Goal: Task Accomplishment & Management: Use online tool/utility

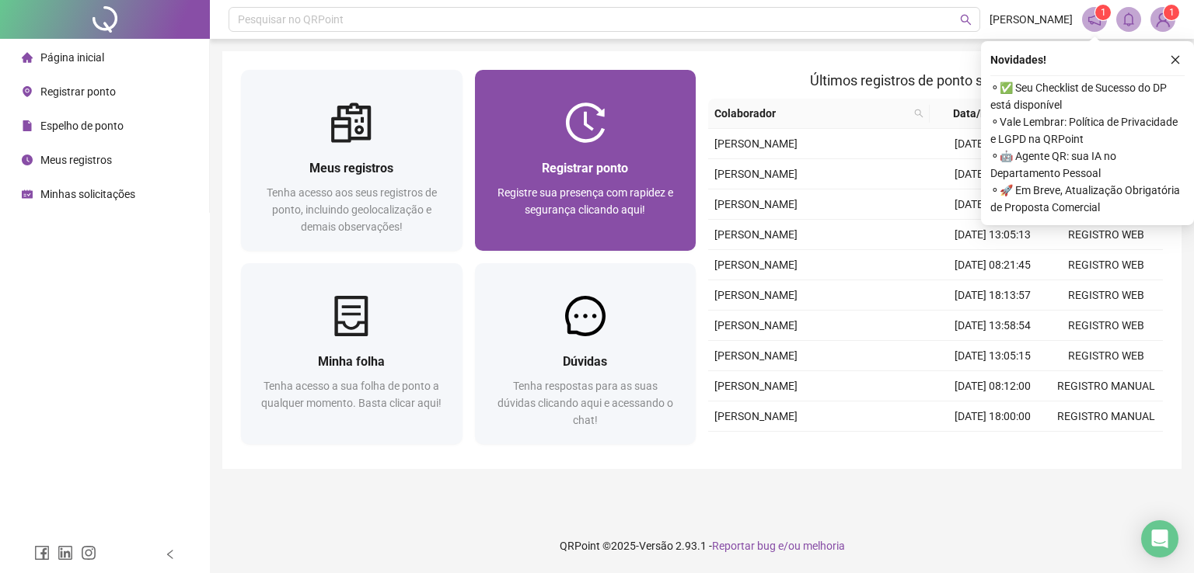
click at [642, 197] on span "Registre sua presença com rapidez e segurança clicando aqui!" at bounding box center [585, 202] width 176 height 30
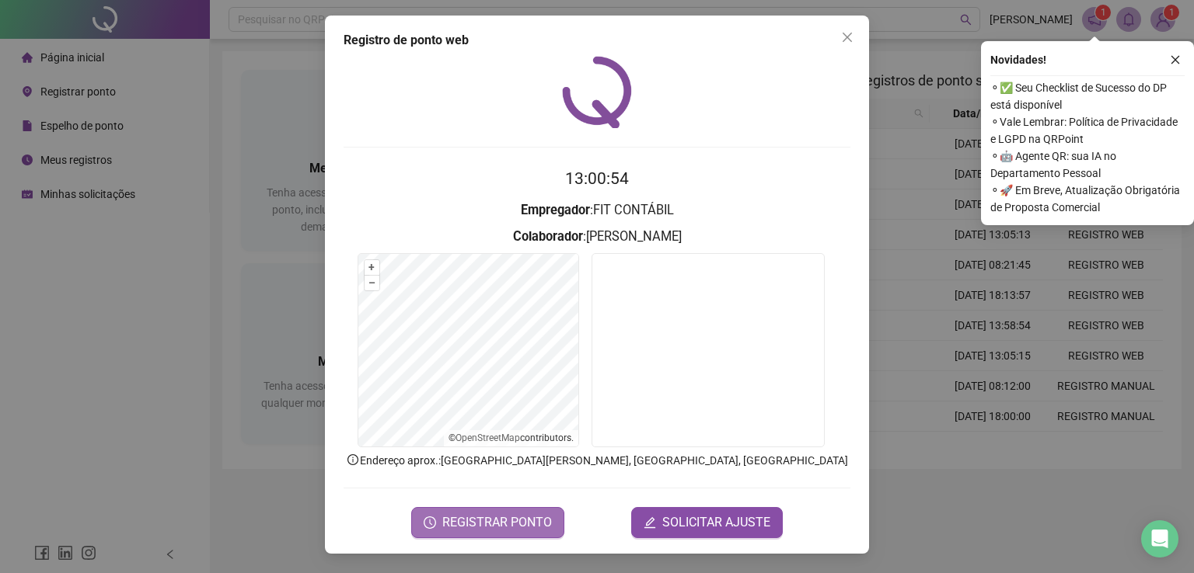
click at [504, 527] on span "REGISTRAR PONTO" at bounding box center [497, 523] width 110 height 19
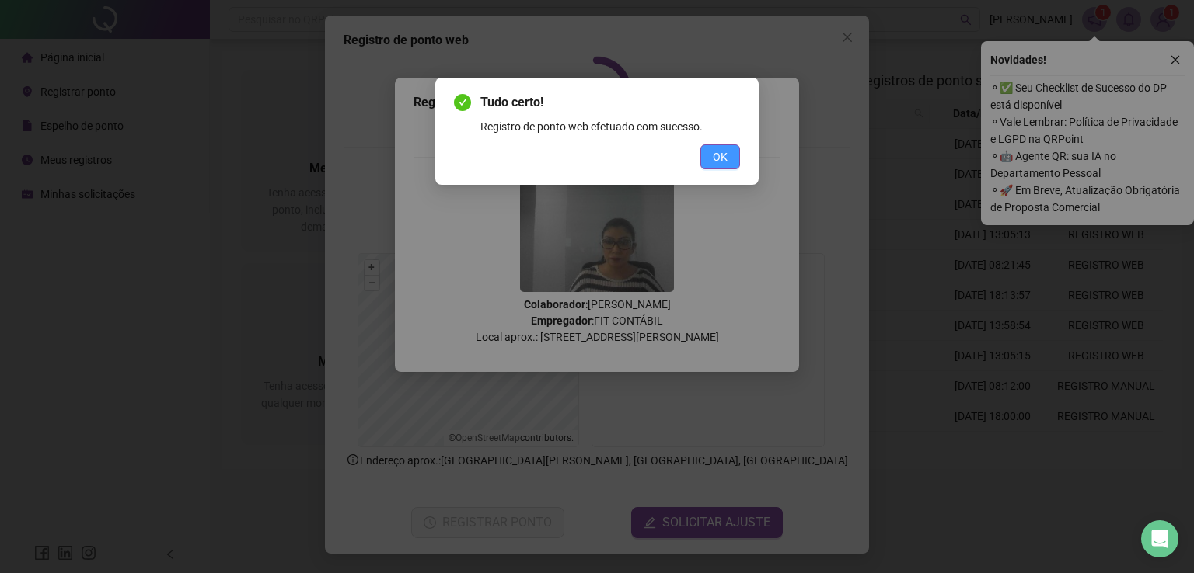
click at [711, 155] on button "OK" at bounding box center [720, 157] width 40 height 25
